Goal: Task Accomplishment & Management: Use online tool/utility

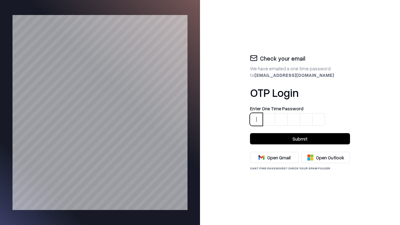
type input "*"
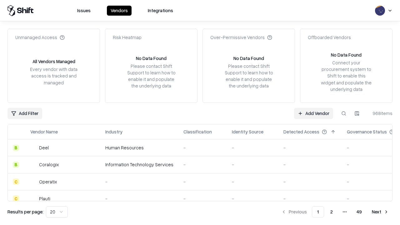
click at [314, 113] on link "Add Vendor" at bounding box center [313, 113] width 39 height 11
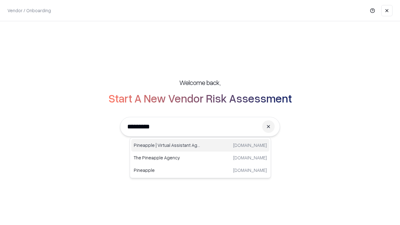
click at [200, 145] on div "Pineapple | Virtual Assistant Agency [DOMAIN_NAME]" at bounding box center [200, 145] width 138 height 13
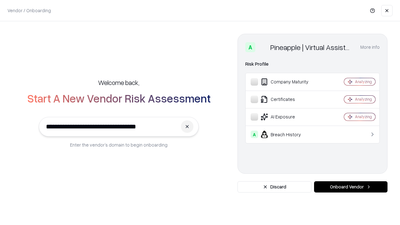
type input "**********"
click at [351, 187] on button "Onboard Vendor" at bounding box center [350, 186] width 73 height 11
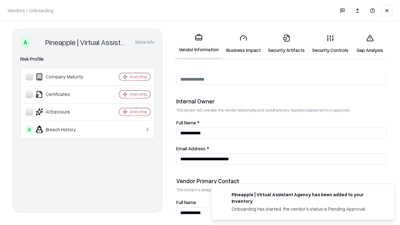
scroll to position [324, 0]
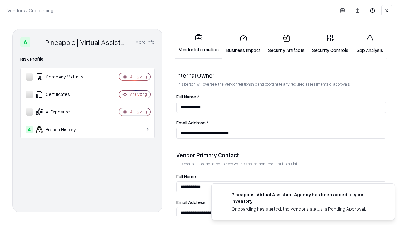
click at [241, 44] on link "Business Impact" at bounding box center [244, 43] width 42 height 29
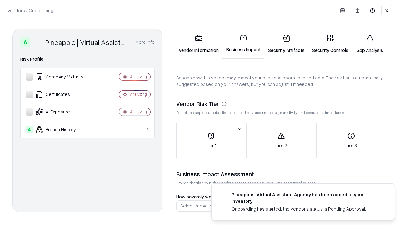
click at [283, 44] on link "Security Artifacts" at bounding box center [286, 43] width 44 height 29
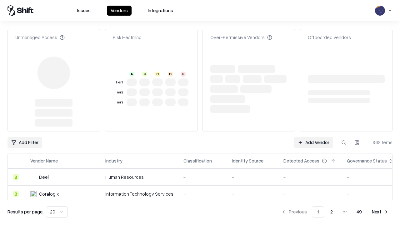
click at [314, 143] on link "Add Vendor" at bounding box center [313, 142] width 39 height 11
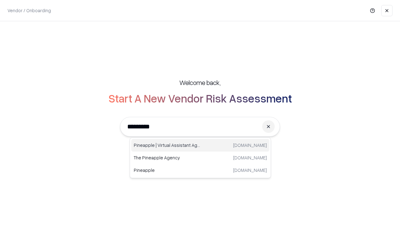
click at [200, 145] on div "Pineapple | Virtual Assistant Agency [DOMAIN_NAME]" at bounding box center [200, 145] width 138 height 13
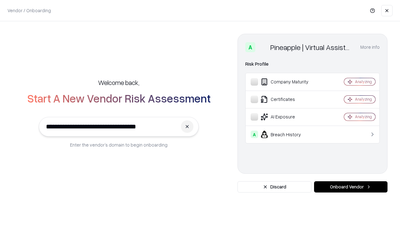
type input "**********"
click at [351, 187] on button "Onboard Vendor" at bounding box center [350, 186] width 73 height 11
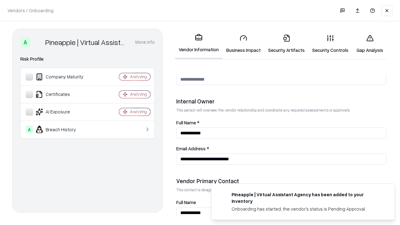
scroll to position [324, 0]
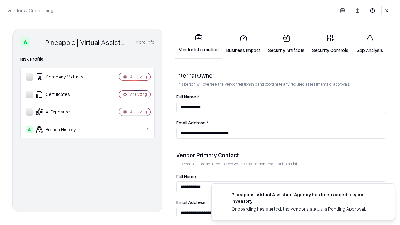
click at [367, 44] on link "Gap Analysis" at bounding box center [369, 43] width 35 height 29
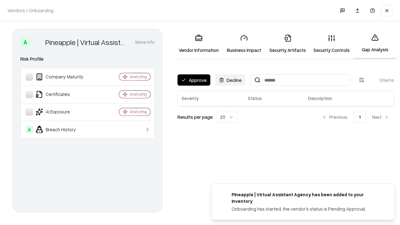
click at [194, 80] on button "Approve" at bounding box center [194, 79] width 33 height 11
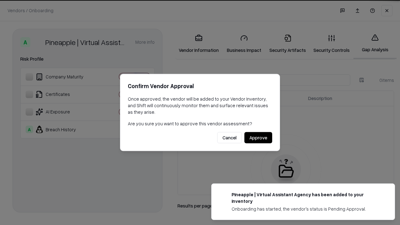
click at [259, 138] on button "Approve" at bounding box center [258, 137] width 28 height 11
